Goal: Task Accomplishment & Management: Complete application form

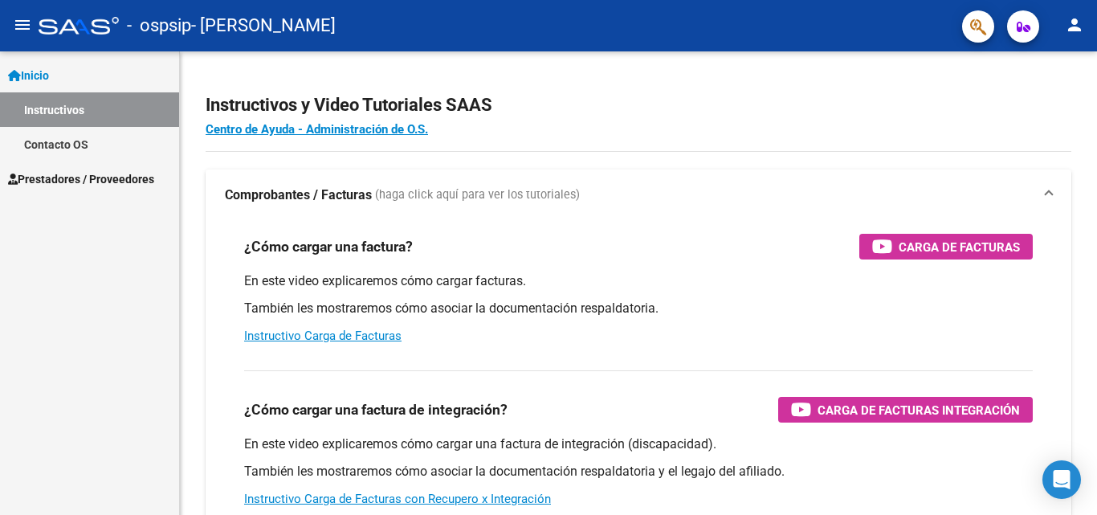
click at [120, 181] on span "Prestadores / Proveedores" at bounding box center [81, 179] width 146 height 18
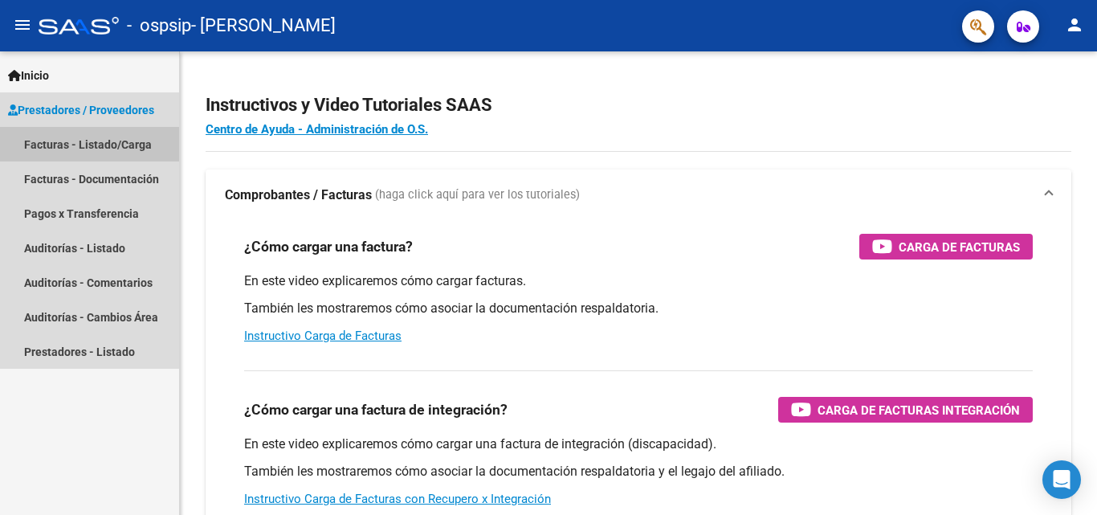
click at [96, 141] on link "Facturas - Listado/Carga" at bounding box center [89, 144] width 179 height 35
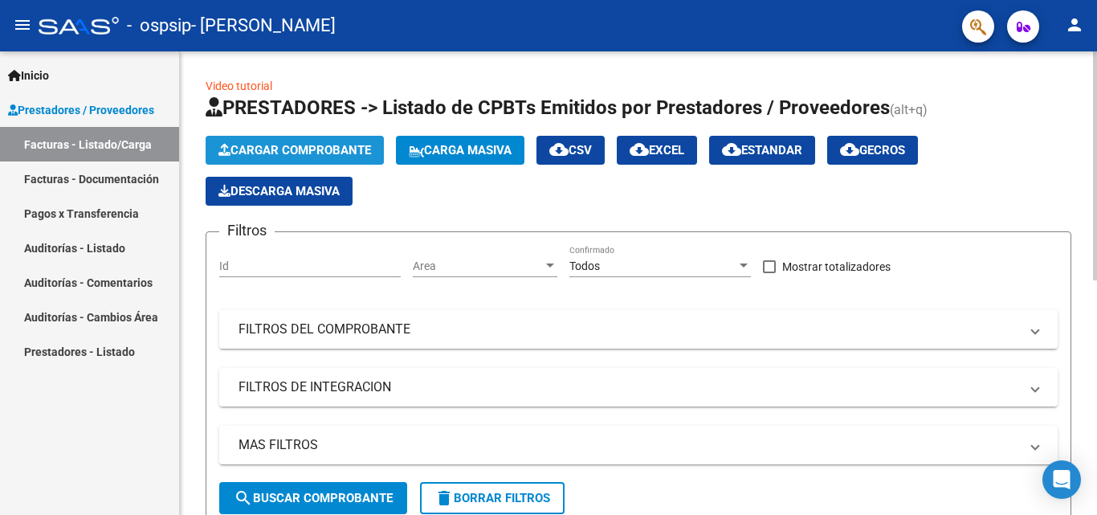
click at [310, 154] on span "Cargar Comprobante" at bounding box center [294, 150] width 153 height 14
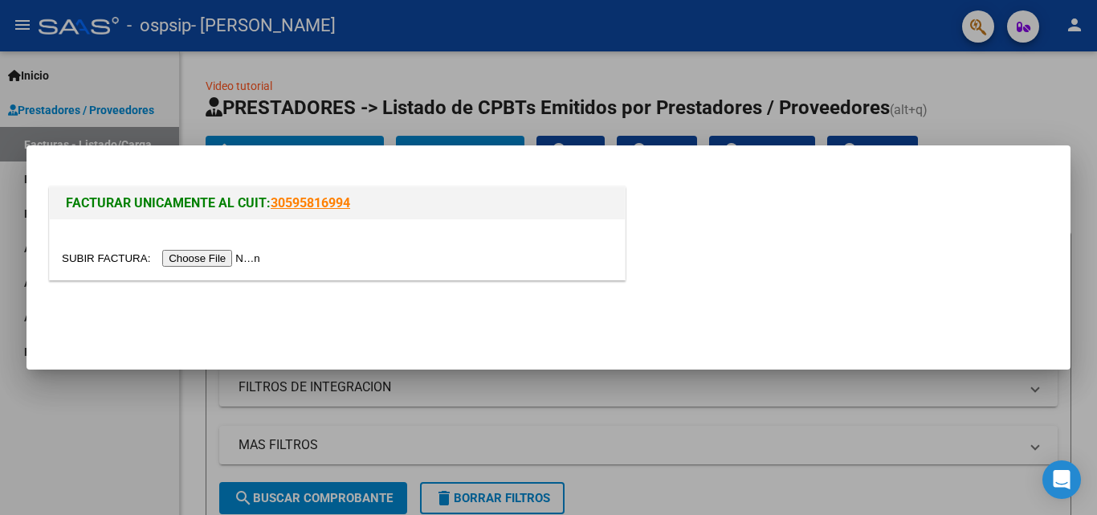
click at [229, 255] on input "file" at bounding box center [163, 258] width 203 height 17
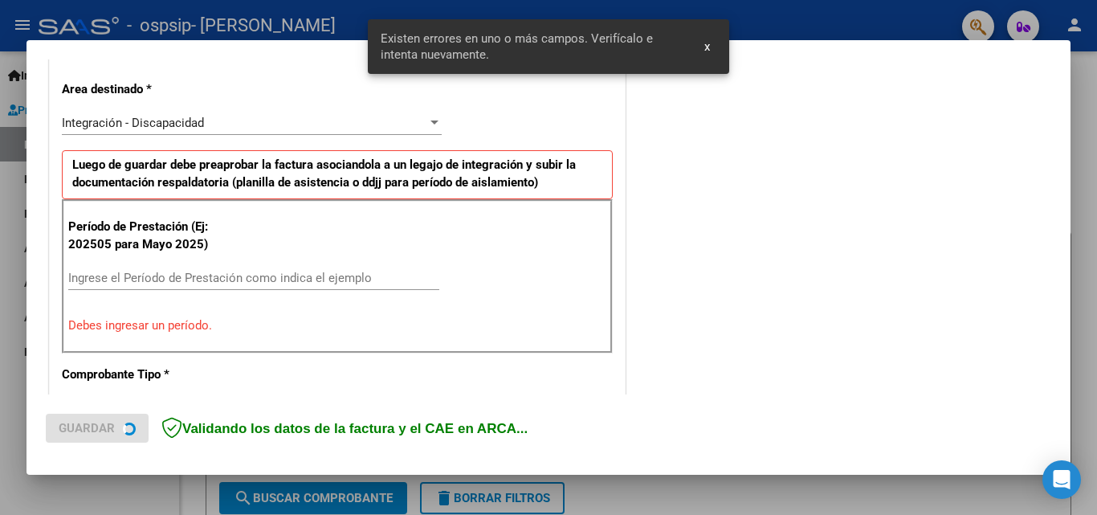
scroll to position [393, 0]
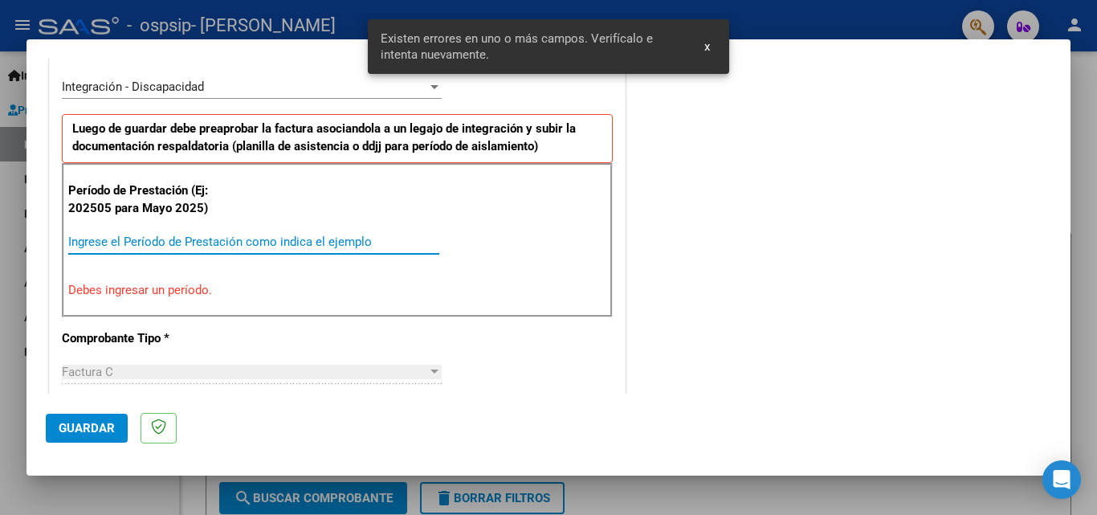
click at [290, 242] on input "Ingrese el Período de Prestación como indica el ejemplo" at bounding box center [253, 241] width 371 height 14
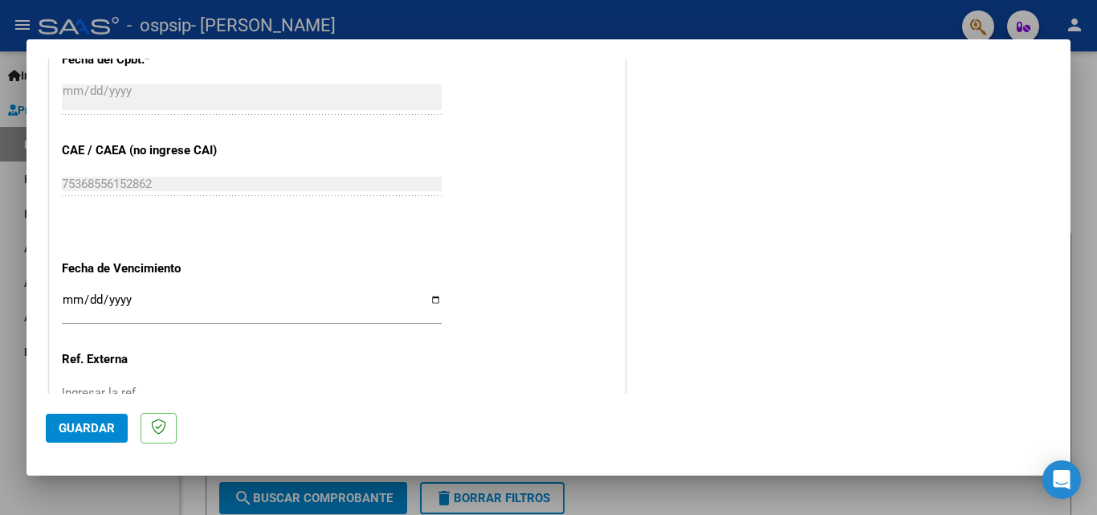
scroll to position [1035, 0]
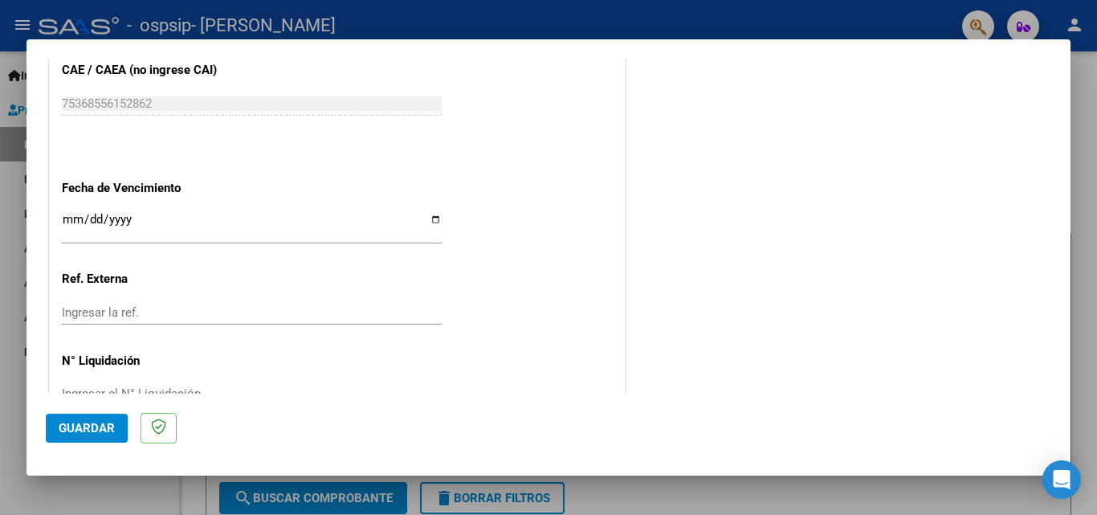
type input "202508"
click at [69, 222] on input "Ingresar la fecha" at bounding box center [252, 226] width 380 height 26
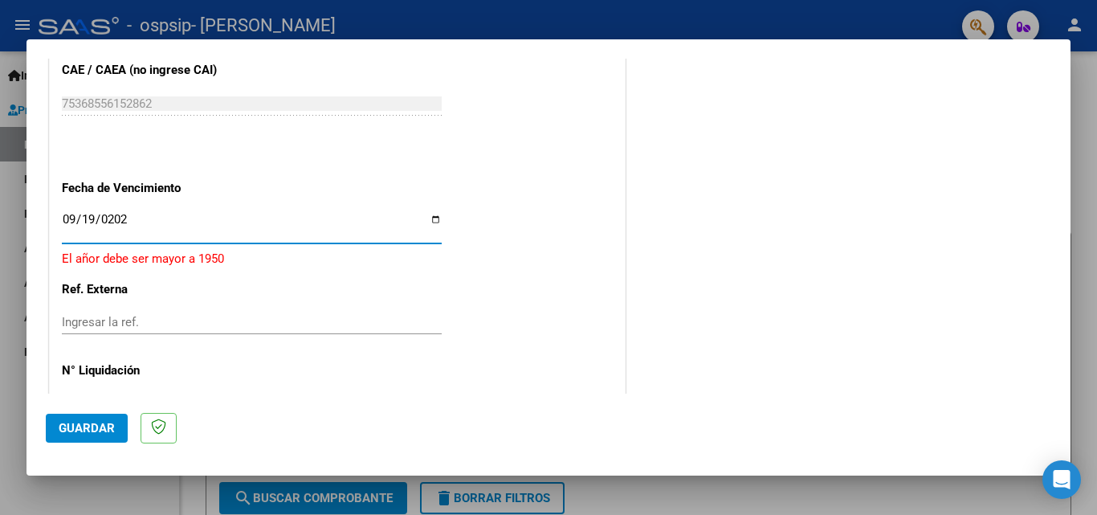
type input "[DATE]"
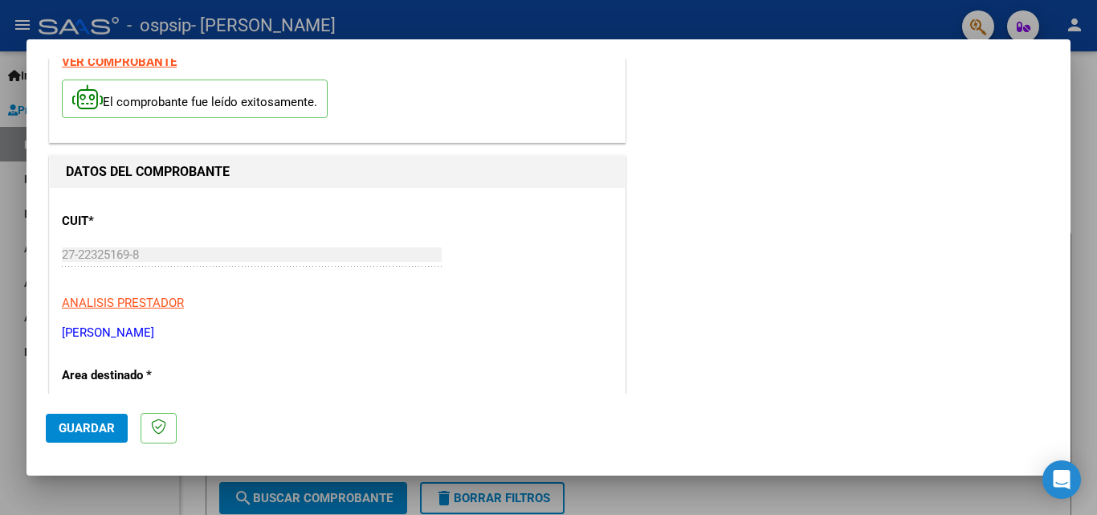
scroll to position [0, 0]
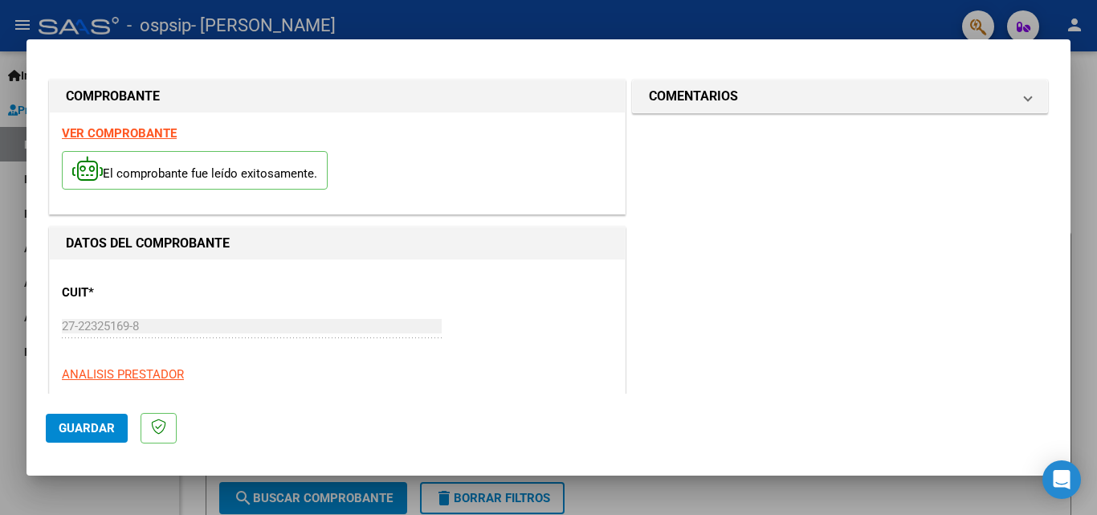
click at [89, 422] on span "Guardar" at bounding box center [87, 428] width 56 height 14
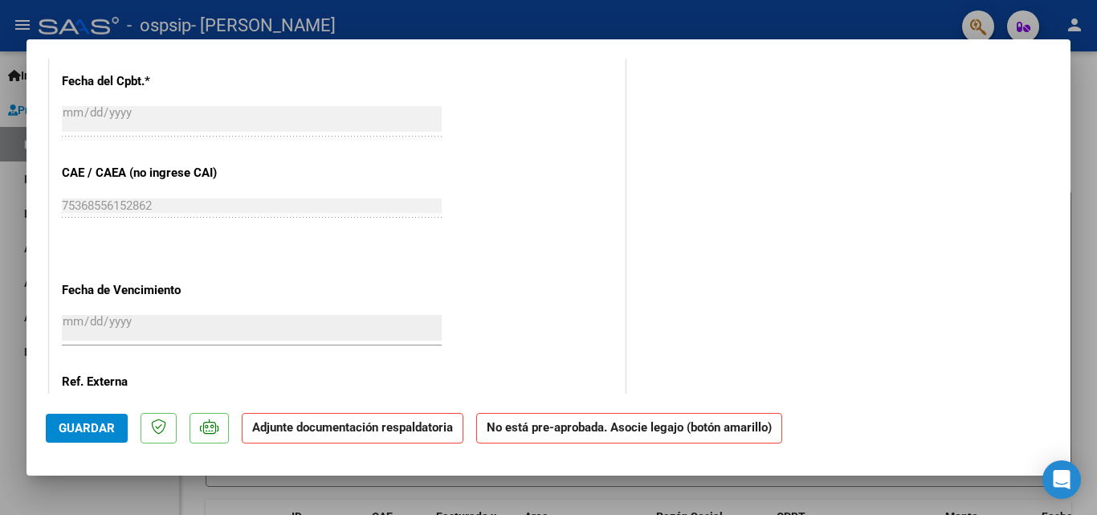
scroll to position [1060, 0]
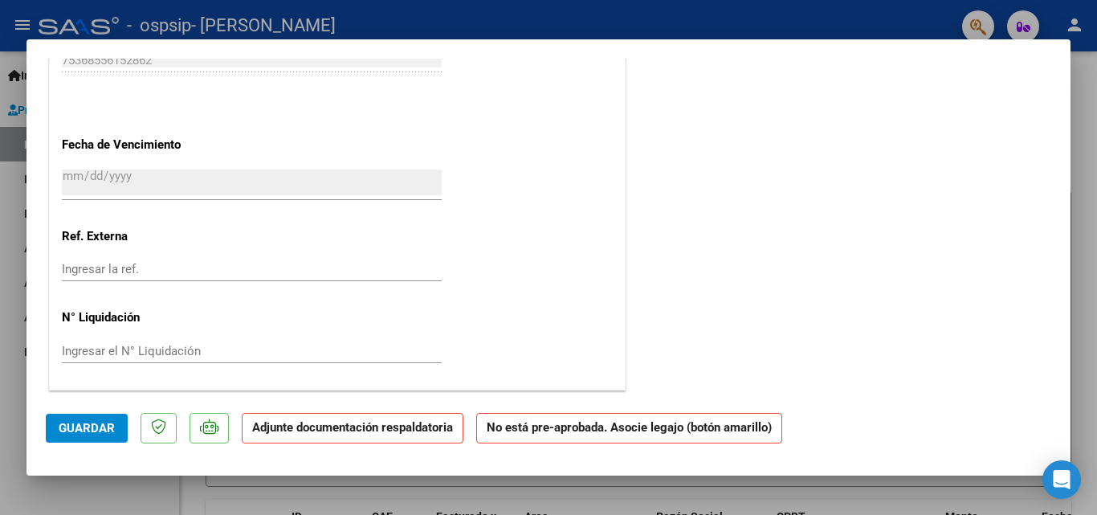
click at [286, 426] on strong "Adjunte documentación respaldatoria" at bounding box center [352, 427] width 201 height 14
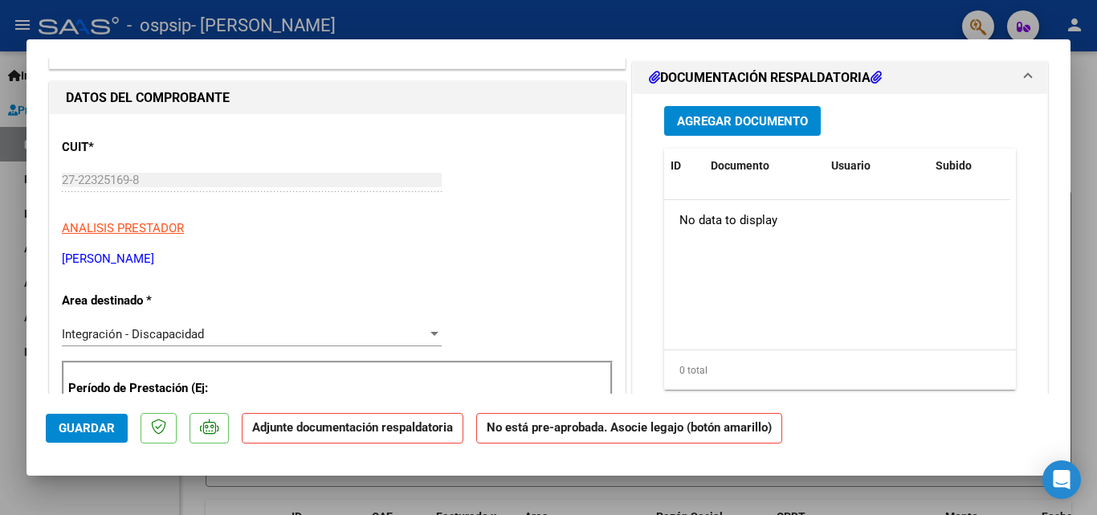
scroll to position [0, 0]
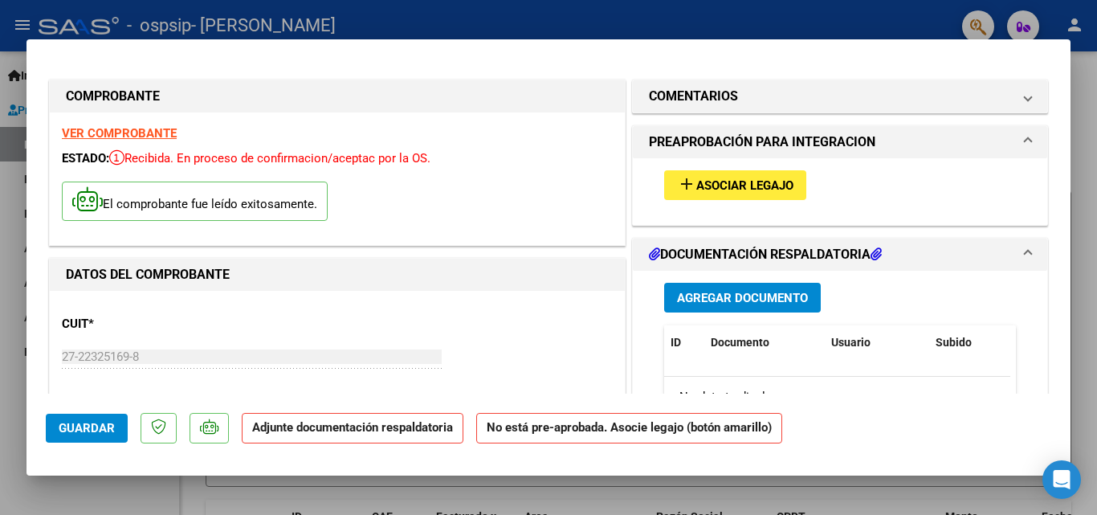
click at [740, 191] on span "Asociar Legajo" at bounding box center [744, 185] width 97 height 14
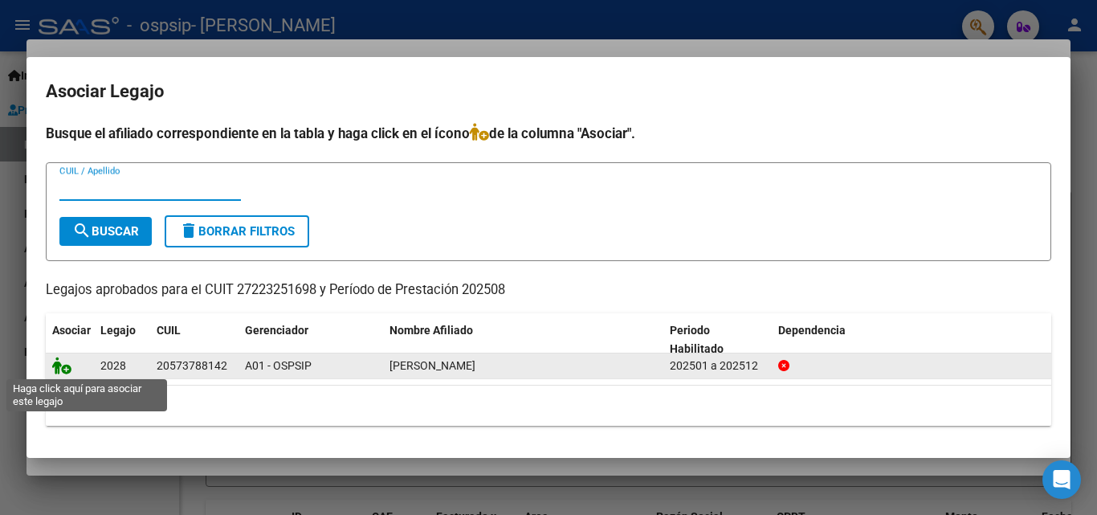
click at [68, 363] on icon at bounding box center [61, 366] width 19 height 18
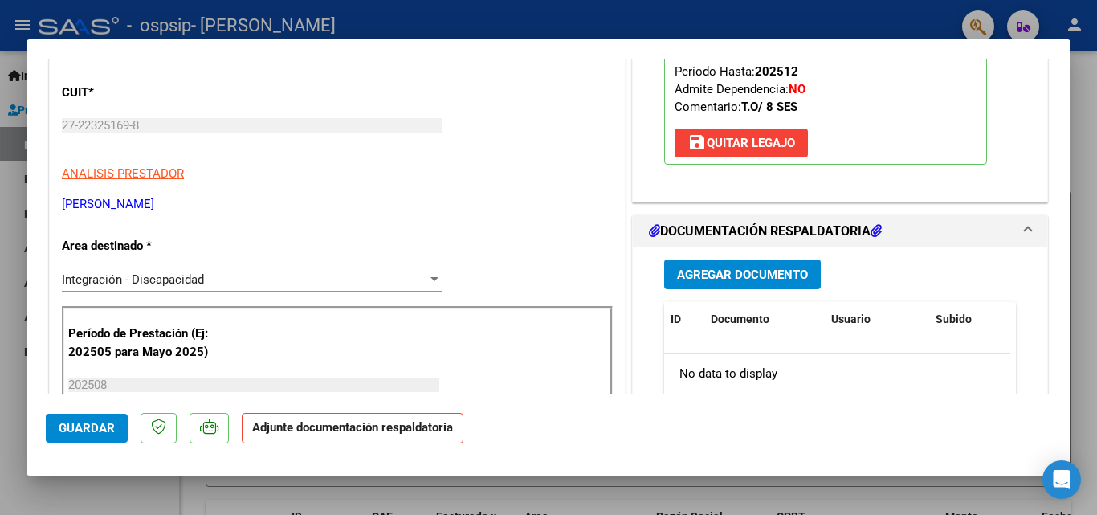
scroll to position [241, 0]
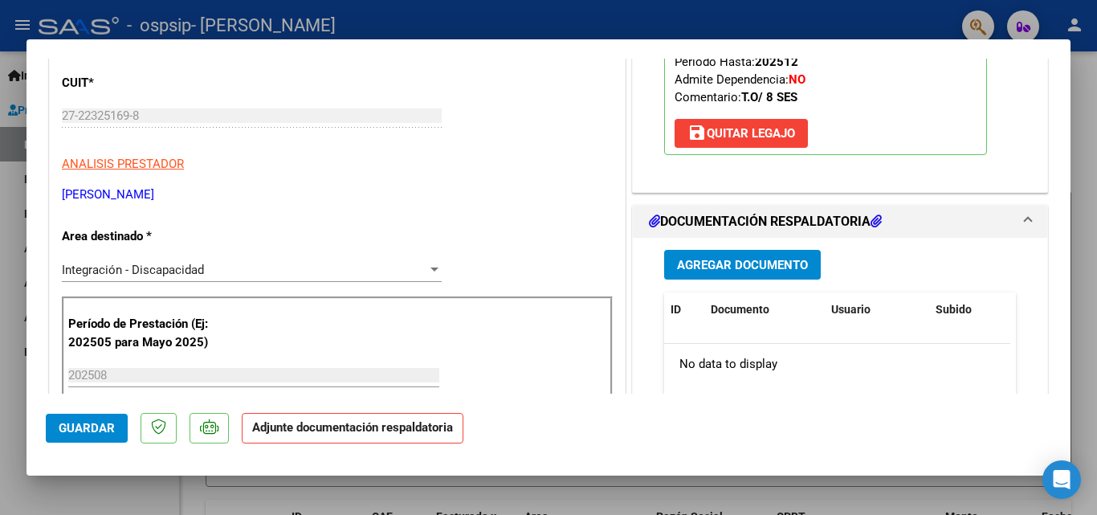
click at [736, 271] on span "Agregar Documento" at bounding box center [742, 265] width 131 height 14
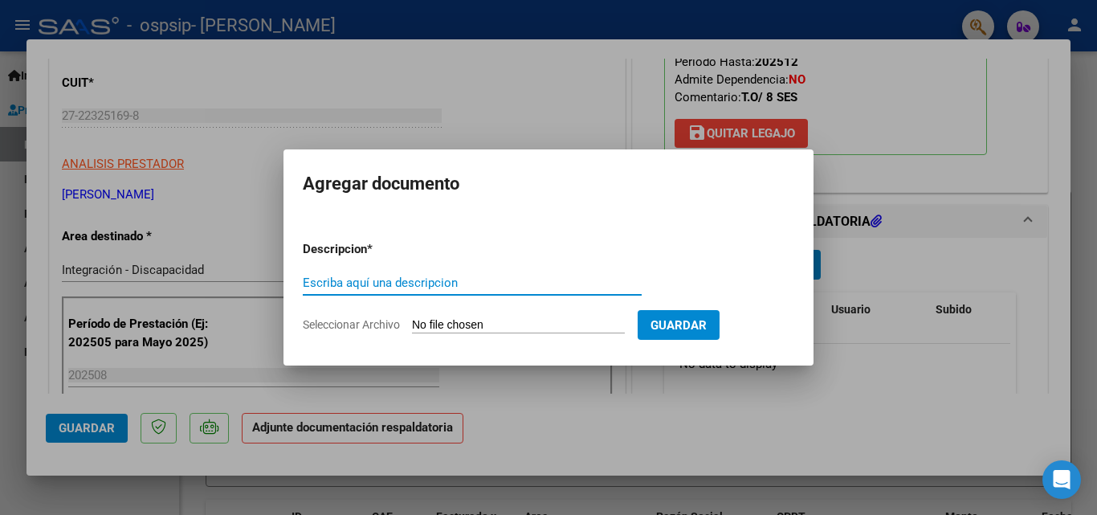
click at [447, 322] on input "Seleccionar Archivo" at bounding box center [518, 325] width 213 height 15
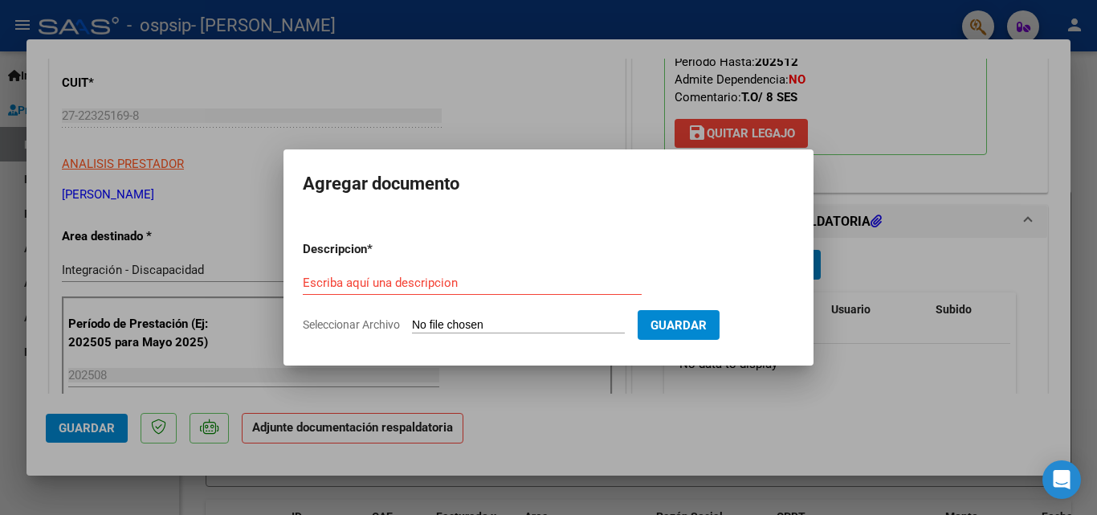
type input "C:\fakepath\Planilla [PERSON_NAME][DATE].pdf"
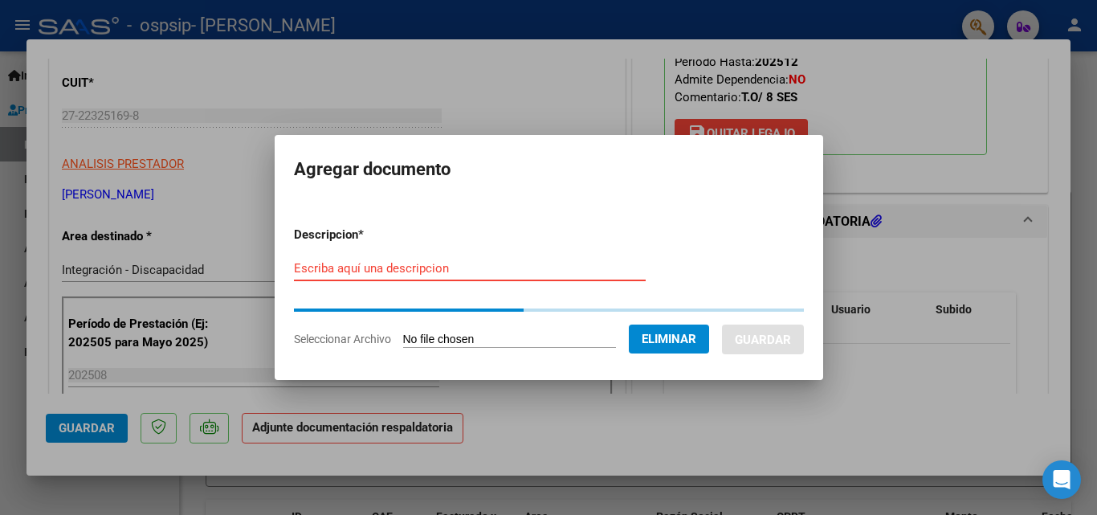
click at [393, 273] on input "Escriba aquí una descripcion" at bounding box center [470, 268] width 352 height 14
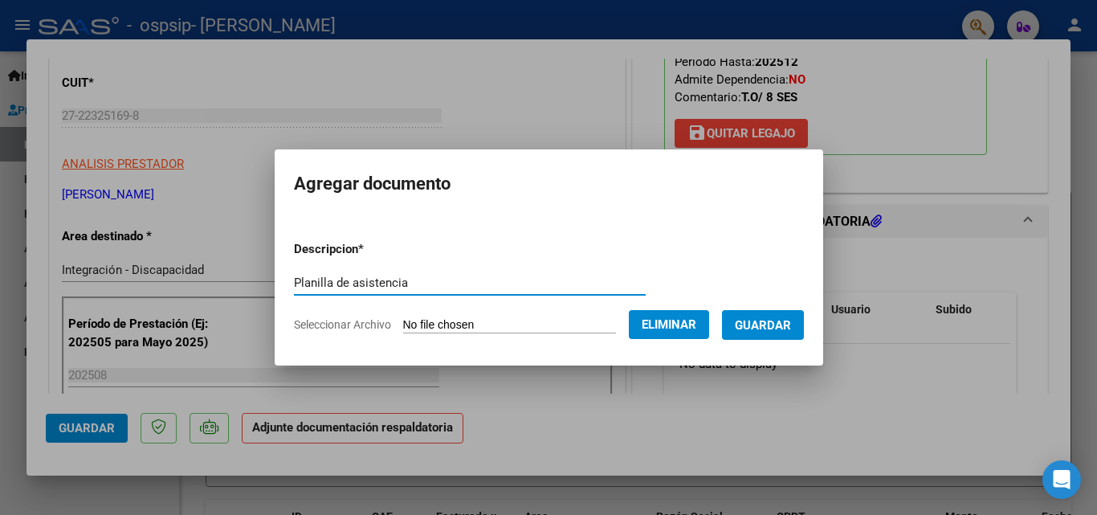
type input "Planilla de asistencia"
click at [774, 322] on span "Guardar" at bounding box center [763, 325] width 56 height 14
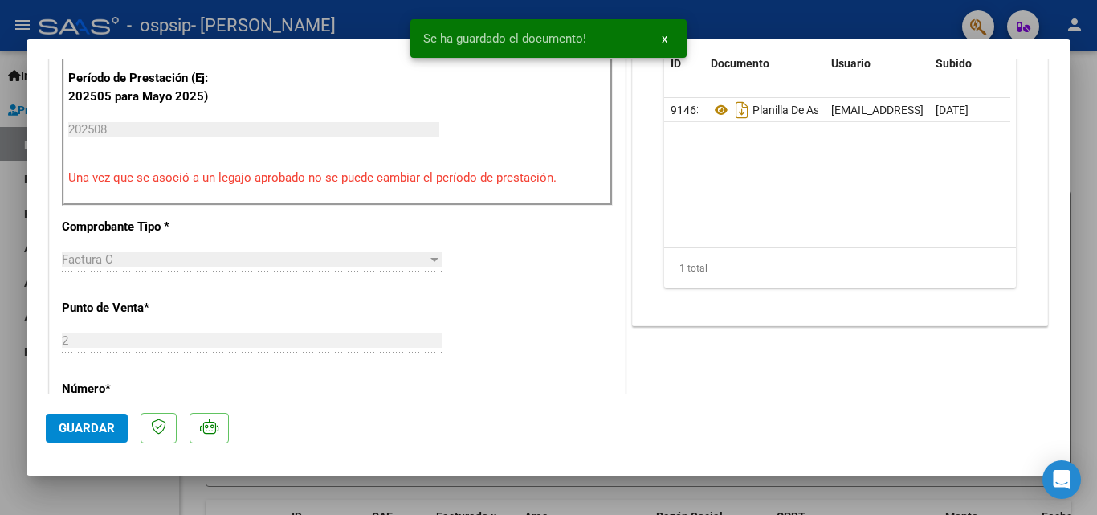
scroll to position [723, 0]
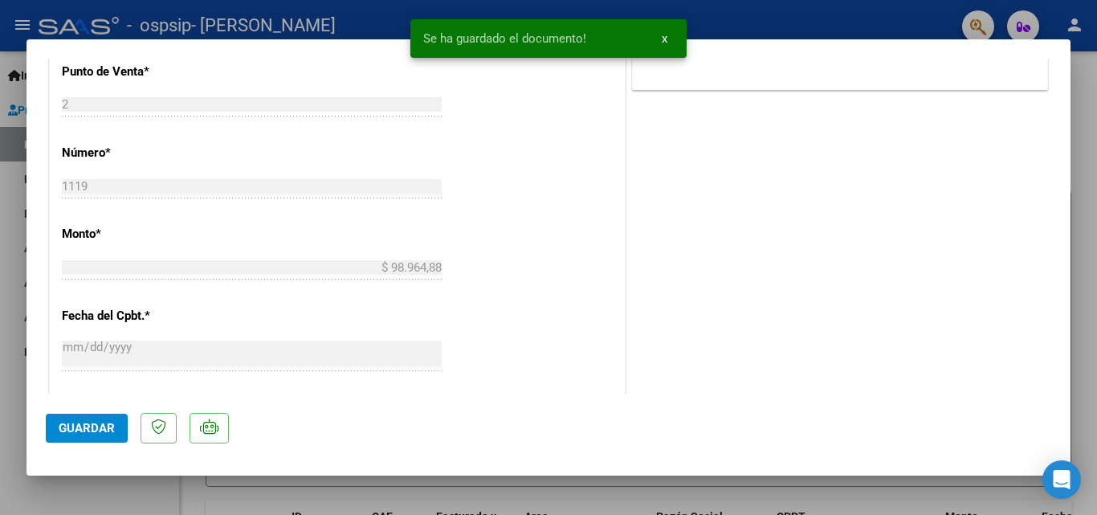
click at [108, 430] on span "Guardar" at bounding box center [87, 428] width 56 height 14
click at [676, 291] on div "COMENTARIOS Comentarios del Prestador / Gerenciador: PREAPROBACIÓN PARA INTEGRA…" at bounding box center [840, 64] width 422 height 1420
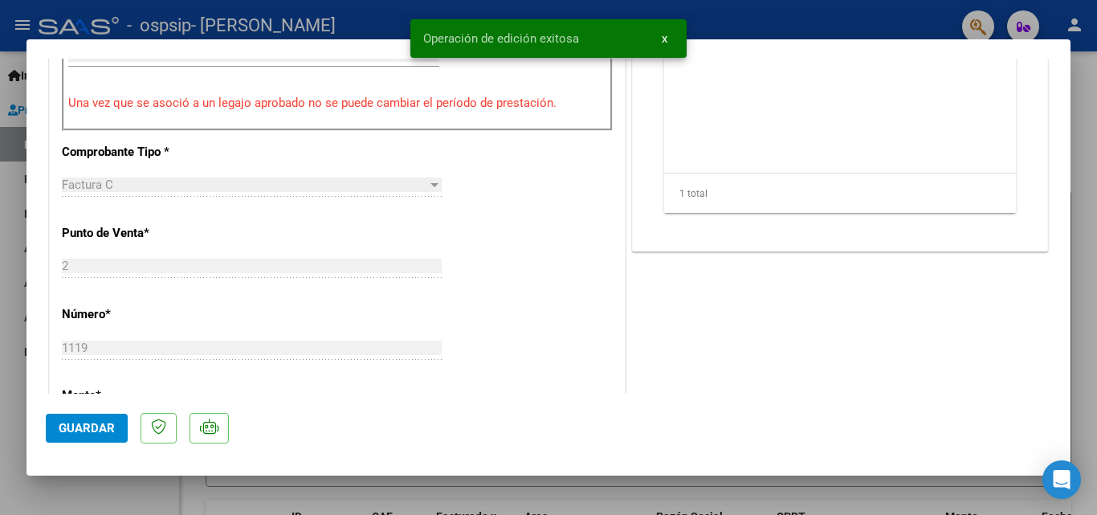
scroll to position [321, 0]
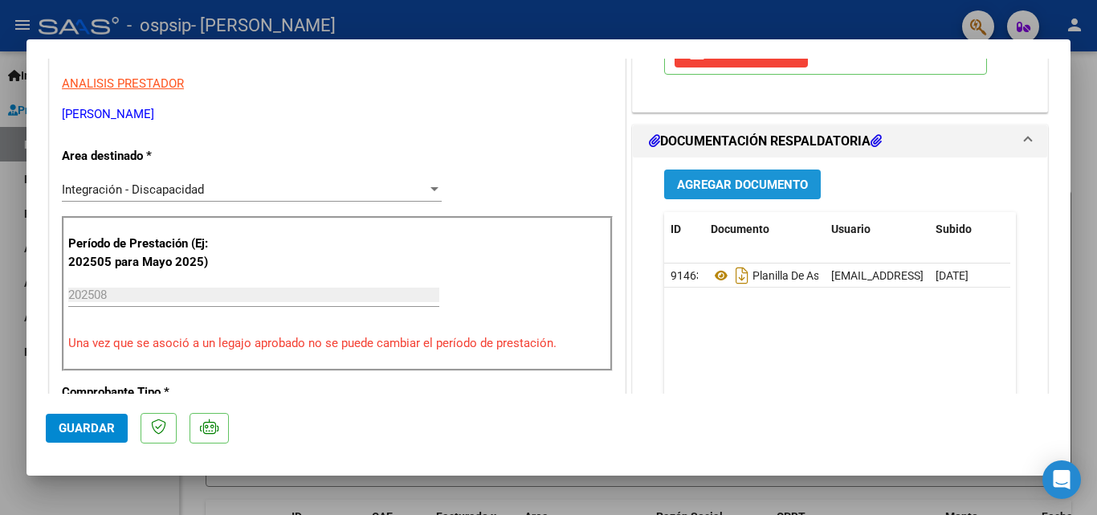
click at [711, 191] on span "Agregar Documento" at bounding box center [742, 184] width 131 height 14
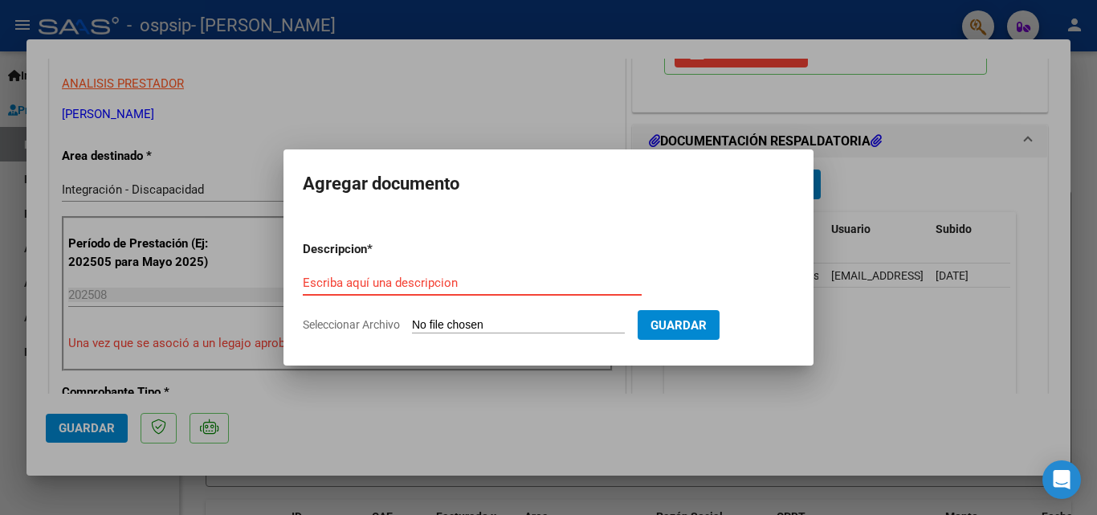
click at [495, 328] on input "Seleccionar Archivo" at bounding box center [518, 325] width 213 height 15
type input "C:\fakepath\[PERSON_NAME] AUTORIZACION 2025 SEGUN RESOLUCION 360 22_firmado.pdf"
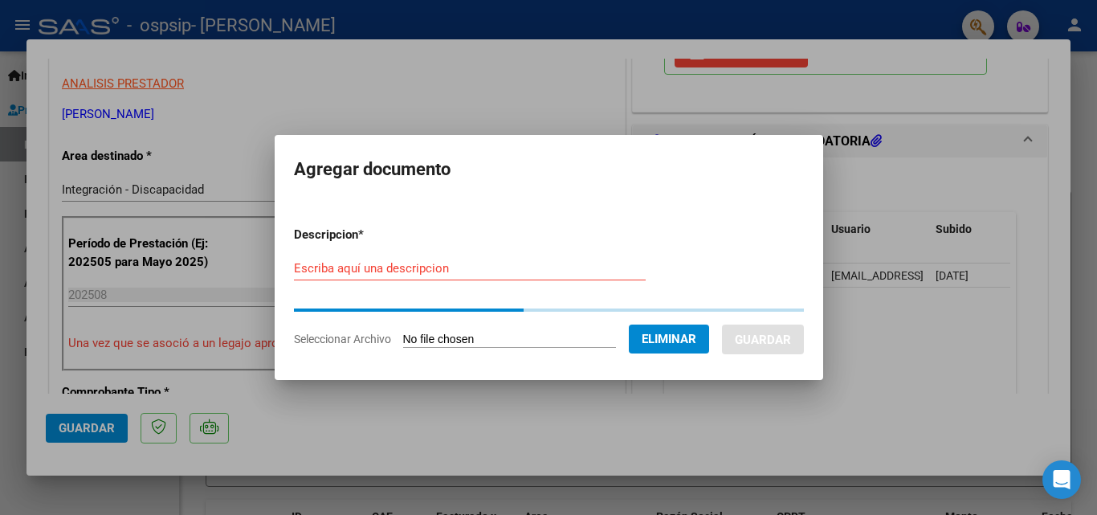
click at [475, 273] on input "Escriba aquí una descripcion" at bounding box center [470, 268] width 352 height 14
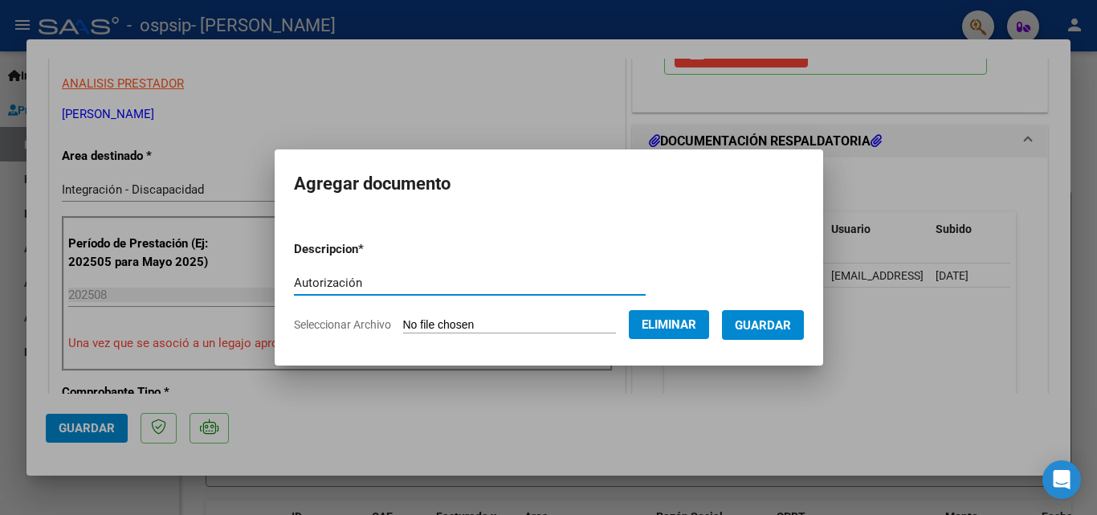
type input "Autorización"
click at [756, 330] on span "Guardar" at bounding box center [763, 325] width 56 height 14
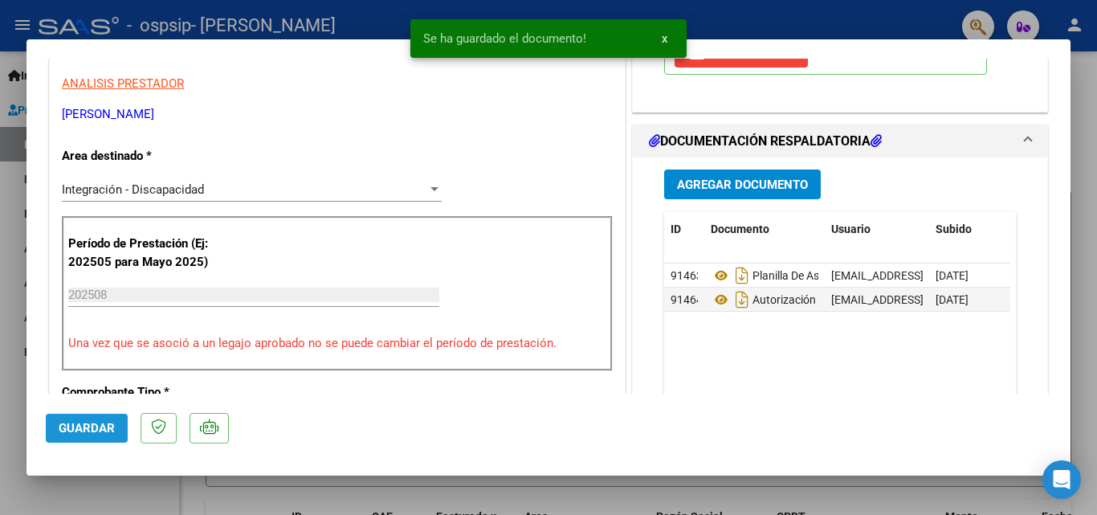
click at [86, 430] on span "Guardar" at bounding box center [87, 428] width 56 height 14
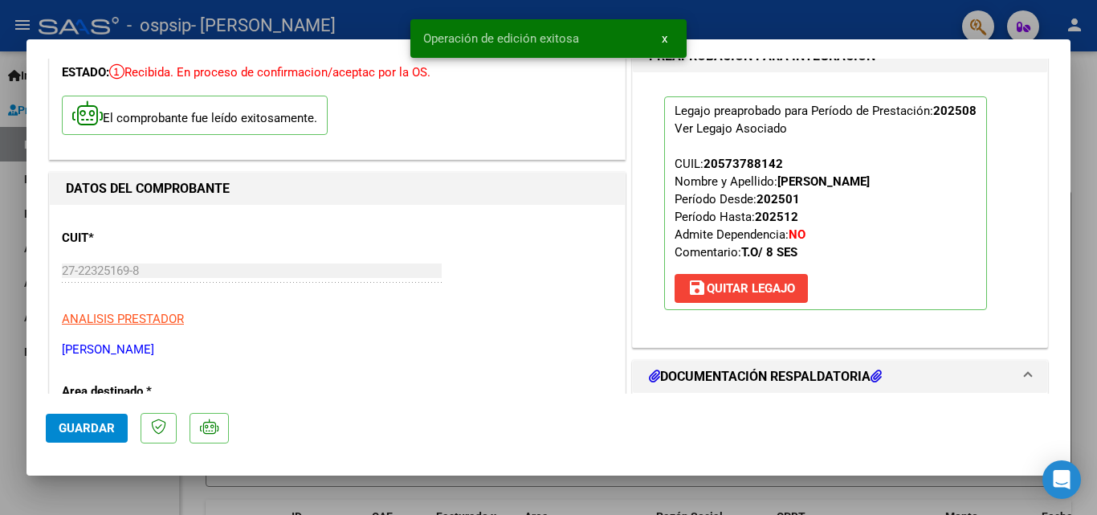
scroll to position [0, 0]
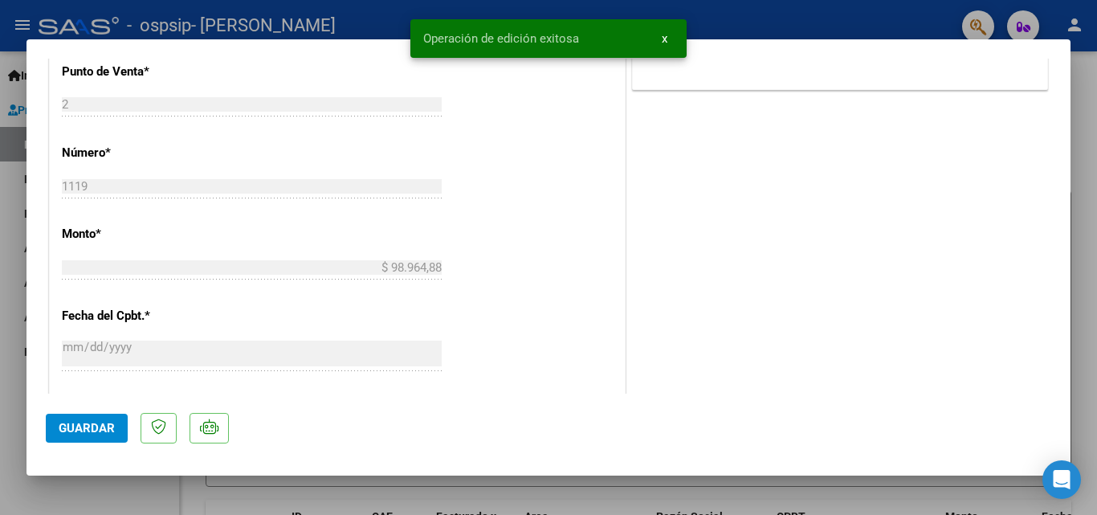
click at [931, 503] on div at bounding box center [548, 257] width 1097 height 515
type input "$ 0,00"
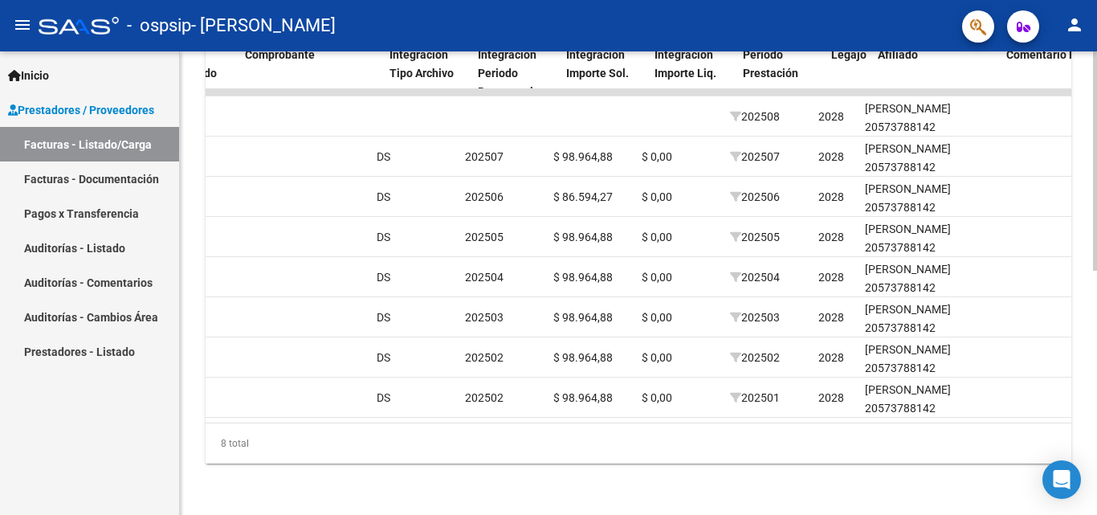
scroll to position [0, 1581]
